Goal: Task Accomplishment & Management: Manage account settings

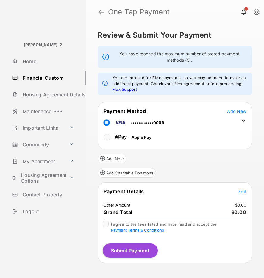
click at [244, 119] on icon at bounding box center [243, 120] width 5 height 5
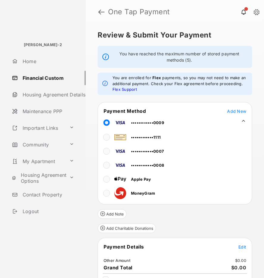
click at [244, 119] on tr "••••••••••••0009" at bounding box center [174, 121] width 153 height 13
click at [101, 12] on link at bounding box center [101, 12] width 6 height 14
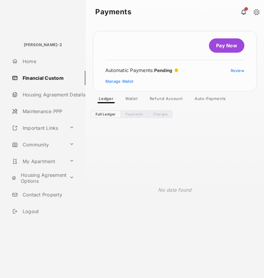
click at [159, 98] on link "Refund Account" at bounding box center [166, 99] width 43 height 7
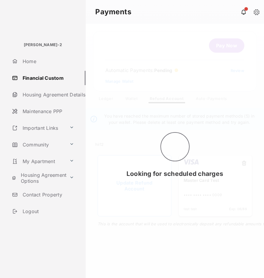
click at [130, 96] on div "Looking for scheduled charges" at bounding box center [175, 151] width 178 height 254
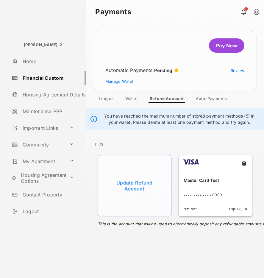
click at [132, 99] on link "Wallet" at bounding box center [131, 99] width 22 height 7
